Goal: Find contact information: Find contact information

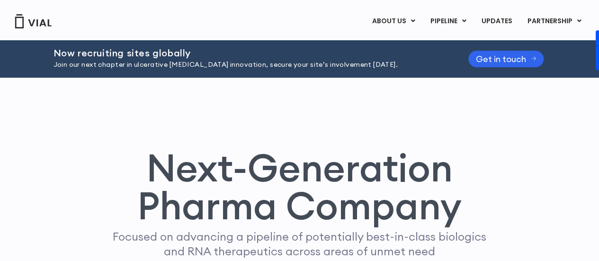
click at [584, 171] on div "Next-Generation Pharma Company Focused on advancing a pipeline of potentially b…" at bounding box center [299, 223] width 571 height 148
click at [38, 25] on img at bounding box center [33, 21] width 38 height 14
click at [544, 180] on div "Next-Generation Pharma Company Focused on advancing a pipeline of potentially b…" at bounding box center [299, 223] width 571 height 148
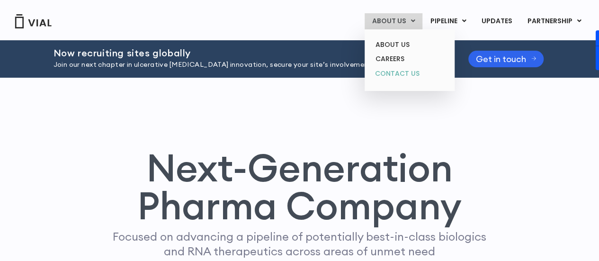
click at [401, 73] on link "CONTACT US" at bounding box center [409, 73] width 83 height 15
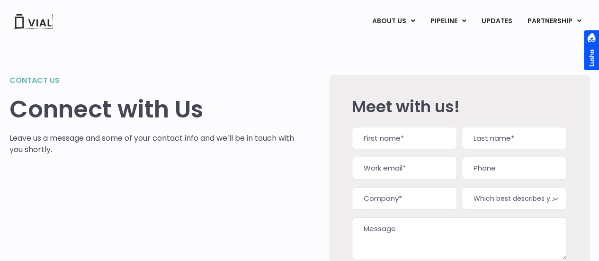
click at [26, 19] on img at bounding box center [33, 21] width 38 height 14
